Goal: Information Seeking & Learning: Check status

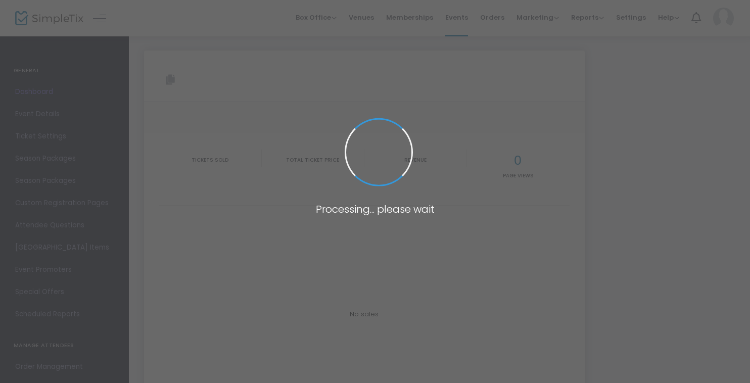
type input "[URL][DOMAIN_NAME]"
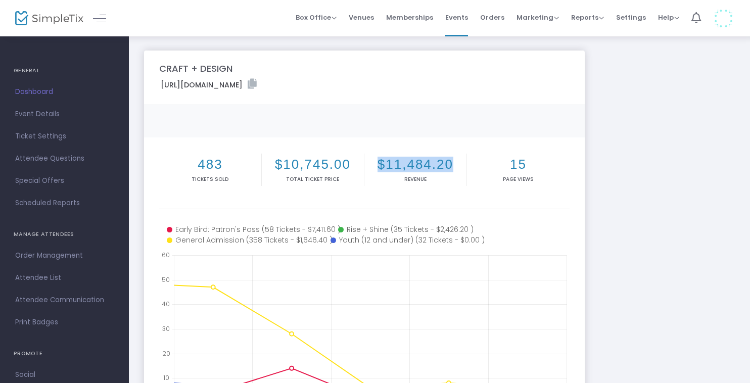
drag, startPoint x: 456, startPoint y: 164, endPoint x: 379, endPoint y: 164, distance: 77.4
click at [379, 164] on h2 "$11,484.20" at bounding box center [416, 165] width 98 height 16
copy h2 "$11,484.20"
click at [420, 203] on div "483 Tickets sold $10,745.00 Total Ticket Price $11,484.20 Revenue 15 Page Views" at bounding box center [364, 179] width 411 height 61
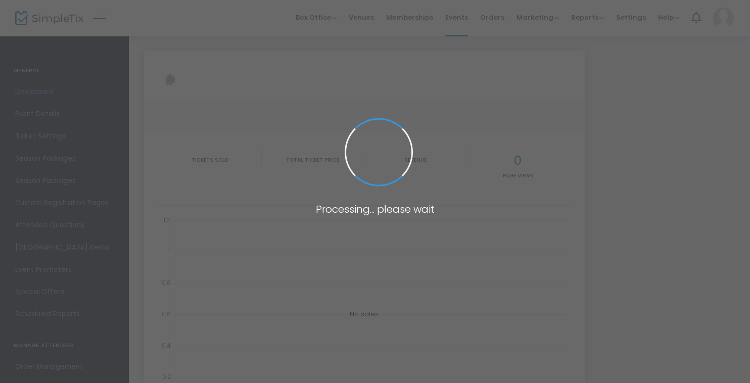
type input "[URL][DOMAIN_NAME]"
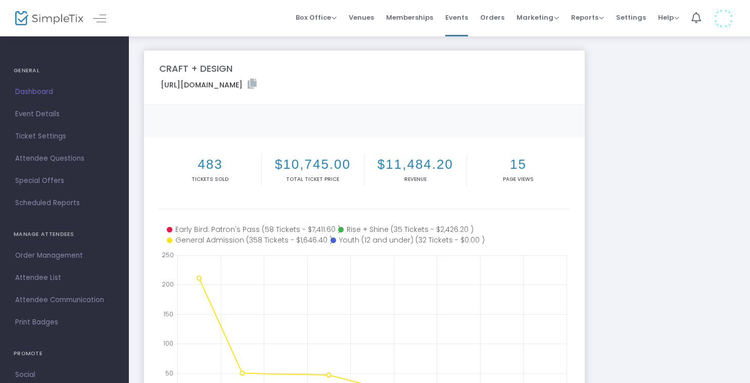
click at [54, 94] on span "Dashboard" at bounding box center [64, 91] width 99 height 13
